Goal: Task Accomplishment & Management: Manage account settings

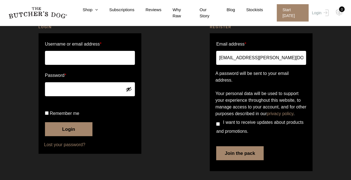
drag, startPoint x: 0, startPoint y: 0, endPoint x: 69, endPoint y: 49, distance: 84.6
click at [69, 51] on input "Username or email address *" at bounding box center [90, 58] width 90 height 14
type input "[EMAIL_ADDRESS][PERSON_NAME][DOMAIN_NAME]"
click at [45, 122] on button "Login" at bounding box center [68, 129] width 47 height 14
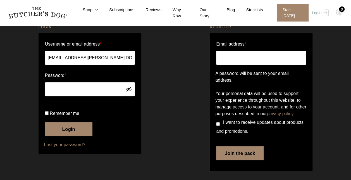
click at [70, 148] on link "Lost your password?" at bounding box center [90, 144] width 92 height 7
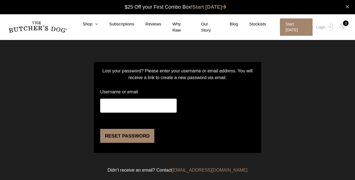
click at [135, 101] on input "Username or email" at bounding box center [138, 106] width 77 height 14
type input "4ever.dy@gmail.com"
click at [140, 108] on input "Username or email" at bounding box center [136, 106] width 77 height 14
type input "[EMAIL_ADDRESS][PERSON_NAME][DOMAIN_NAME]"
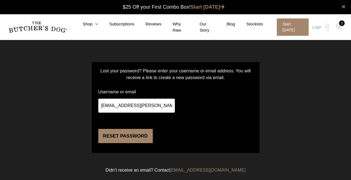
click at [126, 143] on button "Reset password" at bounding box center [125, 136] width 54 height 14
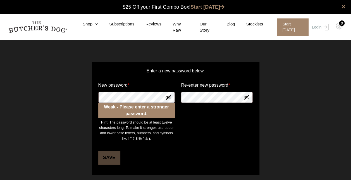
click at [168, 97] on button "Show password" at bounding box center [168, 97] width 6 height 6
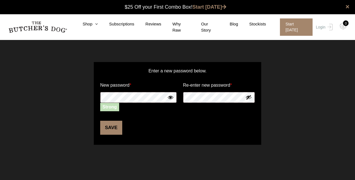
click at [110, 128] on button "Save" at bounding box center [111, 128] width 22 height 14
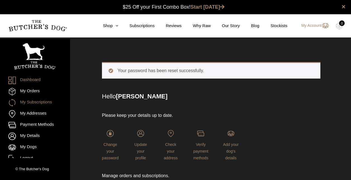
click at [28, 99] on link "My Subscriptions" at bounding box center [34, 103] width 53 height 8
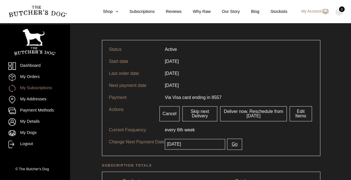
scroll to position [22, 0]
click at [306, 111] on link "Edit Items" at bounding box center [301, 113] width 22 height 15
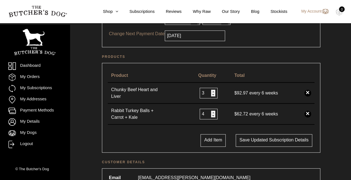
scroll to position [104, 0]
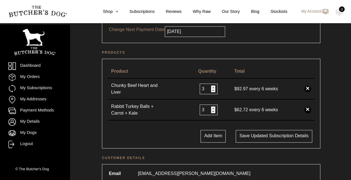
type input "3"
click at [214, 108] on input "3" at bounding box center [209, 109] width 18 height 11
type input "4"
click at [214, 84] on input "4" at bounding box center [209, 89] width 18 height 11
click at [211, 107] on input "2" at bounding box center [207, 109] width 18 height 11
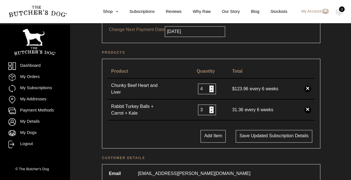
type input "3"
click at [212, 104] on input "3" at bounding box center [207, 109] width 18 height 11
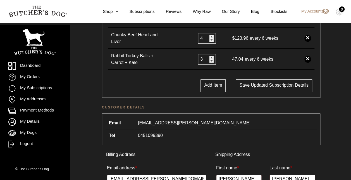
scroll to position [160, 0]
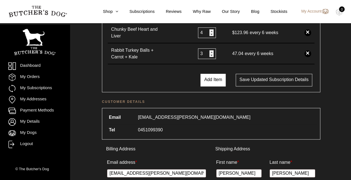
click at [212, 77] on button "Add Item" at bounding box center [213, 80] width 25 height 13
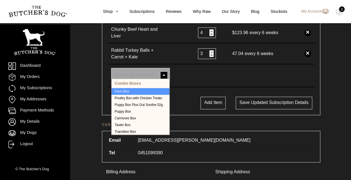
click at [158, 70] on span "Search for a product…" at bounding box center [140, 75] width 58 height 15
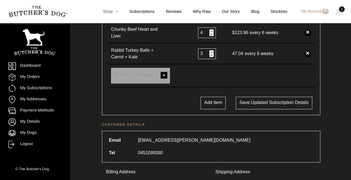
scroll to position [145, 0]
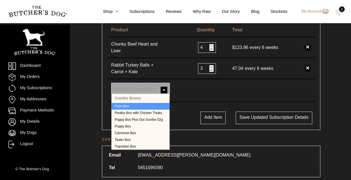
click at [164, 85] on span at bounding box center [163, 90] width 11 height 11
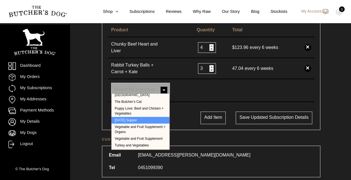
scroll to position [57, 0]
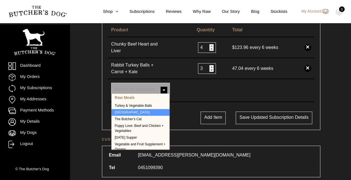
select select "1181"
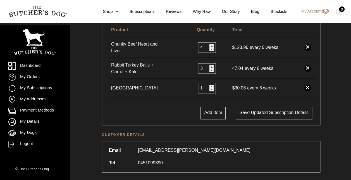
click at [308, 65] on link "×" at bounding box center [308, 68] width 7 height 7
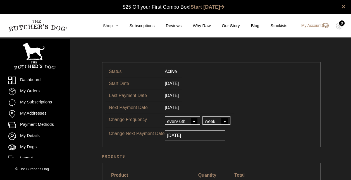
click at [113, 25] on link "Shop" at bounding box center [105, 26] width 27 height 6
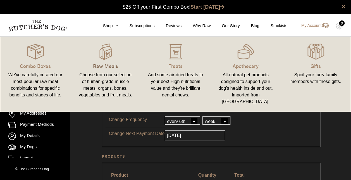
click at [107, 68] on p "Raw Meals" at bounding box center [105, 66] width 57 height 8
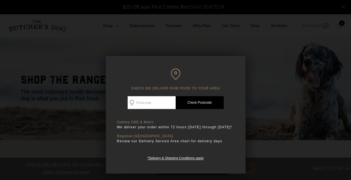
click at [241, 54] on div at bounding box center [175, 90] width 351 height 180
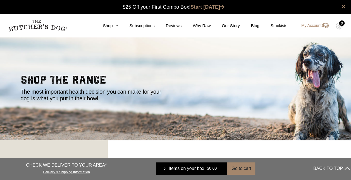
drag, startPoint x: 241, startPoint y: 54, endPoint x: 154, endPoint y: 98, distance: 97.2
click at [154, 98] on section "shop the range The most important health decision you can make for your dog is …" at bounding box center [175, 88] width 351 height 103
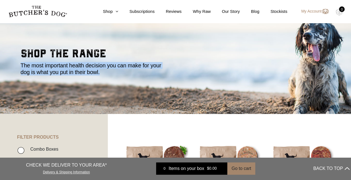
scroll to position [127, 0]
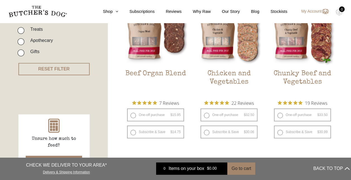
scroll to position [169, 0]
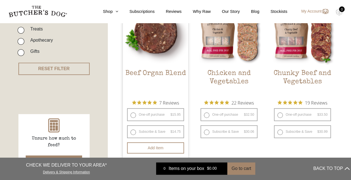
click at [159, 44] on img at bounding box center [155, 31] width 65 height 65
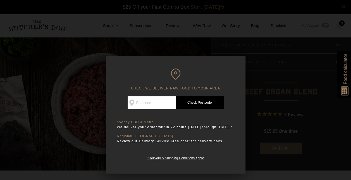
click at [242, 60] on div "CHECK WE DELIVER RAW FOOD TO YOUR AREA Good news! We deliver to your area Check…" at bounding box center [176, 115] width 140 height 118
click at [137, 105] on input "Check Availability At" at bounding box center [152, 102] width 48 height 13
type input "2208"
click at [209, 104] on link "Check Postcode" at bounding box center [200, 102] width 48 height 13
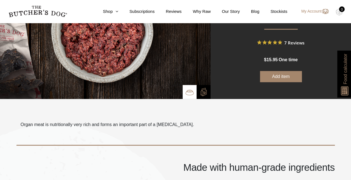
scroll to position [144, 0]
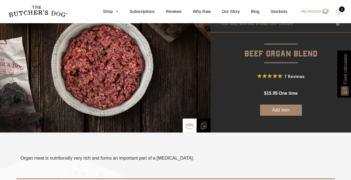
scroll to position [33, 0]
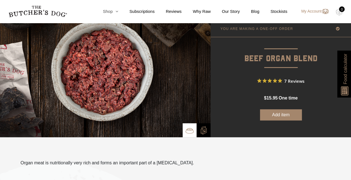
click at [113, 11] on link "Shop" at bounding box center [105, 11] width 27 height 6
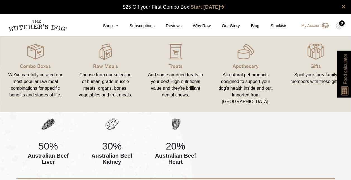
scroll to position [0, 0]
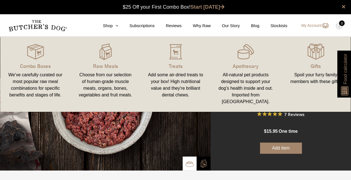
click at [224, 126] on form "Good news! We deliver to your area 2208 Check Availability At 2208 Check Postco…" at bounding box center [281, 104] width 141 height 100
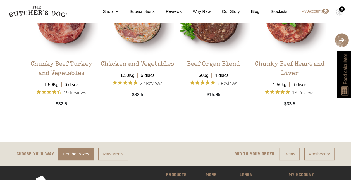
scroll to position [989, 0]
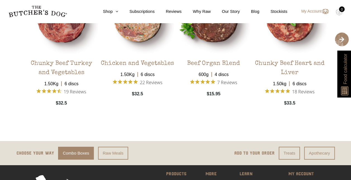
click at [343, 40] on span "›" at bounding box center [342, 39] width 14 height 14
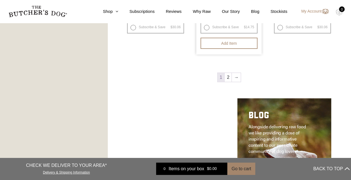
scroll to position [763, 0]
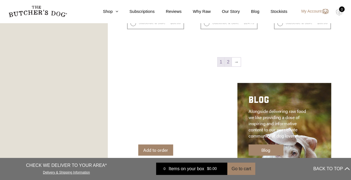
click at [230, 64] on link "2" at bounding box center [228, 62] width 7 height 9
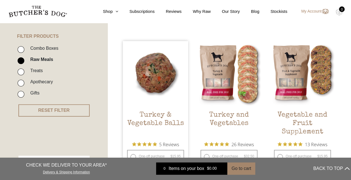
scroll to position [127, 0]
click at [153, 80] on img at bounding box center [155, 73] width 65 height 65
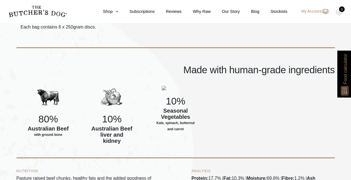
scroll to position [183, 0]
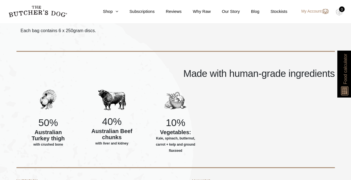
scroll to position [199, 0]
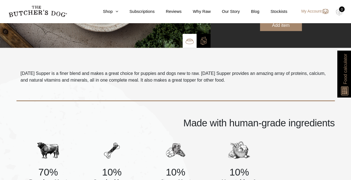
scroll to position [185, 0]
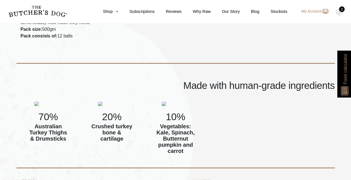
scroll to position [194, 0]
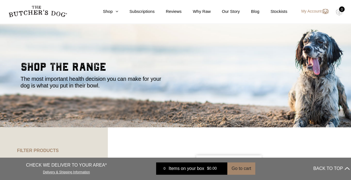
scroll to position [12, 0]
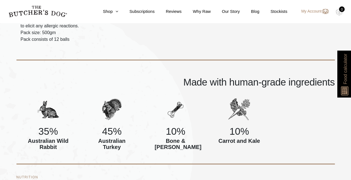
scroll to position [196, 0]
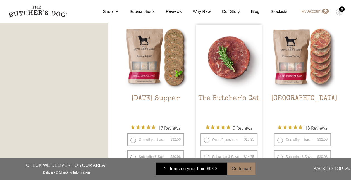
scroll to position [625, 0]
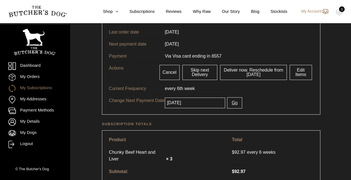
scroll to position [91, 0]
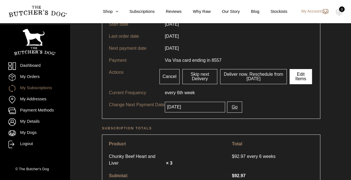
click at [303, 72] on link "Edit Items" at bounding box center [301, 76] width 22 height 15
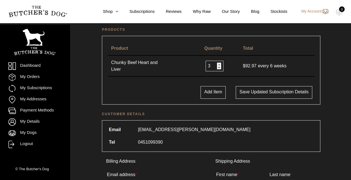
scroll to position [132, 0]
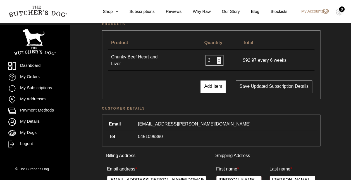
click at [213, 84] on button "Add Item" at bounding box center [213, 86] width 25 height 13
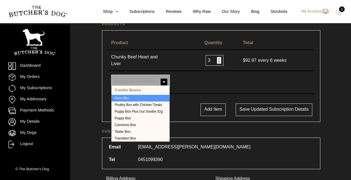
click at [162, 77] on span at bounding box center [163, 82] width 11 height 11
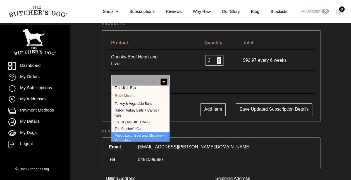
scroll to position [50, 0]
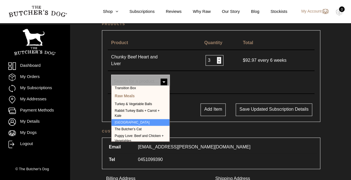
select select "1181"
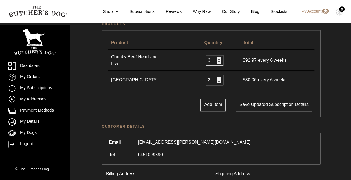
click at [220, 75] on input "2" at bounding box center [215, 80] width 18 height 11
type input "3"
click at [220, 75] on input "3" at bounding box center [215, 80] width 18 height 11
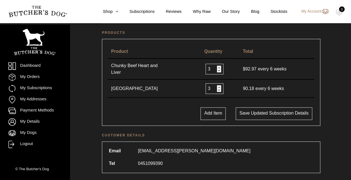
scroll to position [123, 0]
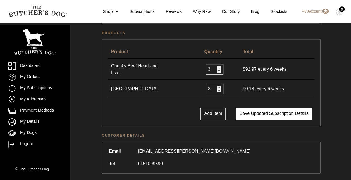
click at [270, 108] on button "Save updated subscription details" at bounding box center [274, 114] width 76 height 13
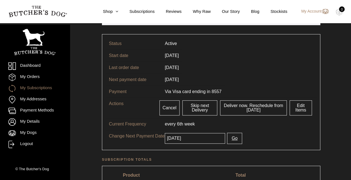
scroll to position [53, 0]
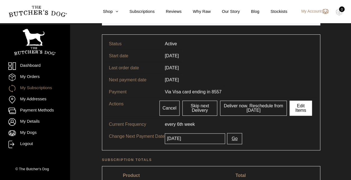
click at [300, 105] on link "Edit Items" at bounding box center [301, 108] width 22 height 15
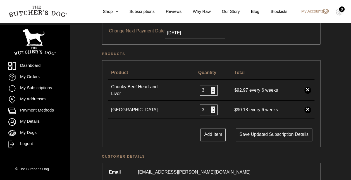
scroll to position [103, 0]
click at [215, 133] on button "Add Item" at bounding box center [213, 134] width 25 height 13
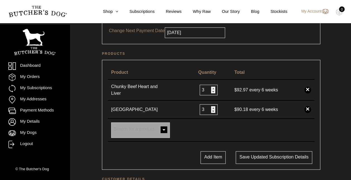
click at [155, 127] on span "Search for a product…" at bounding box center [136, 129] width 45 height 5
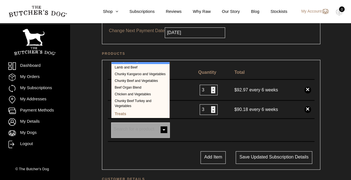
scroll to position [133, 0]
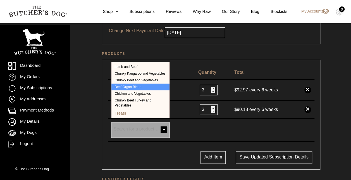
select select "232"
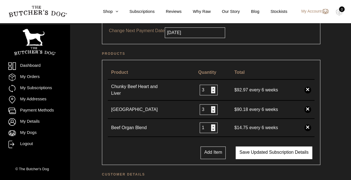
click at [270, 147] on button "Save updated subscription details" at bounding box center [274, 152] width 76 height 13
